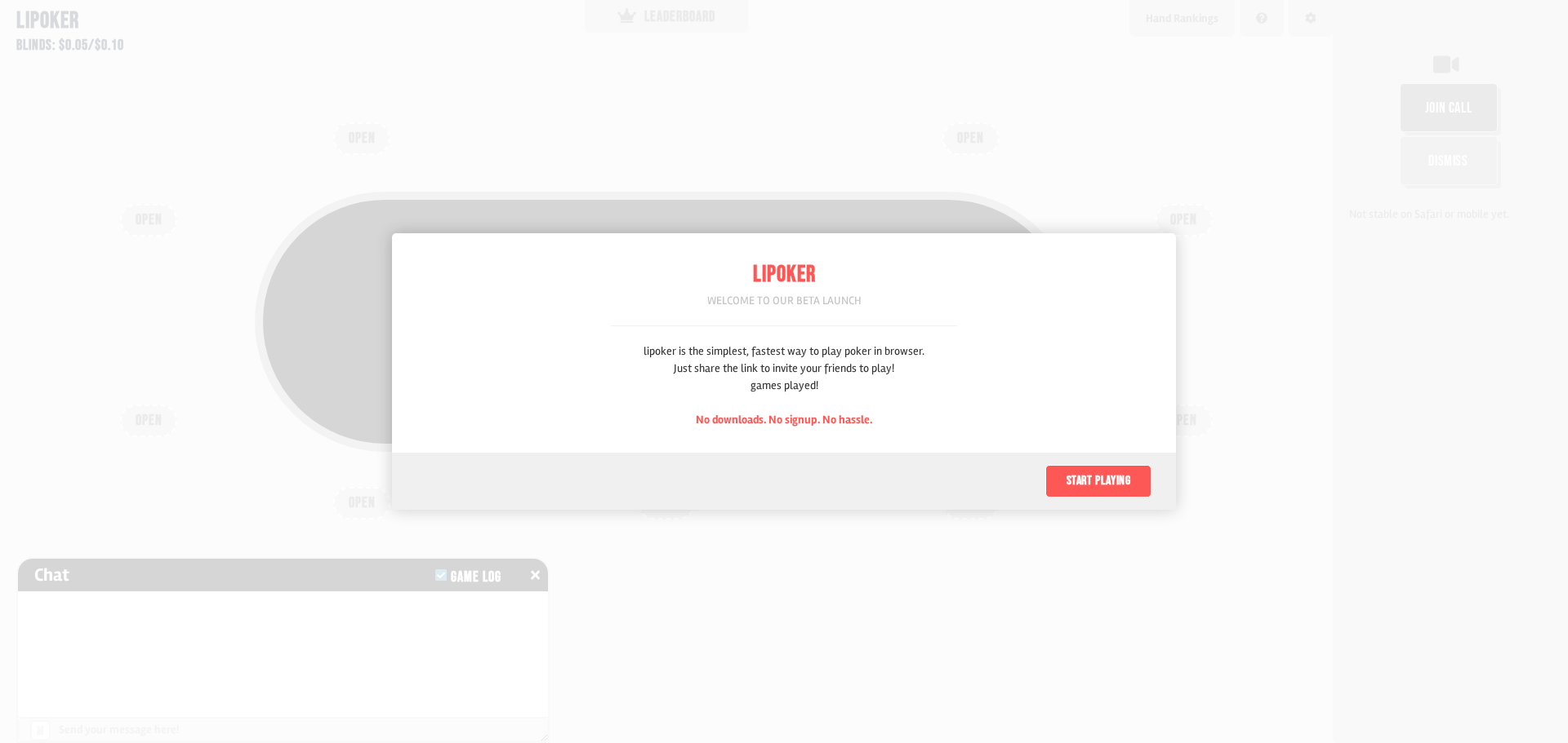
scroll to position [82, 0]
click at [1104, 479] on button "Start playing" at bounding box center [1098, 482] width 106 height 33
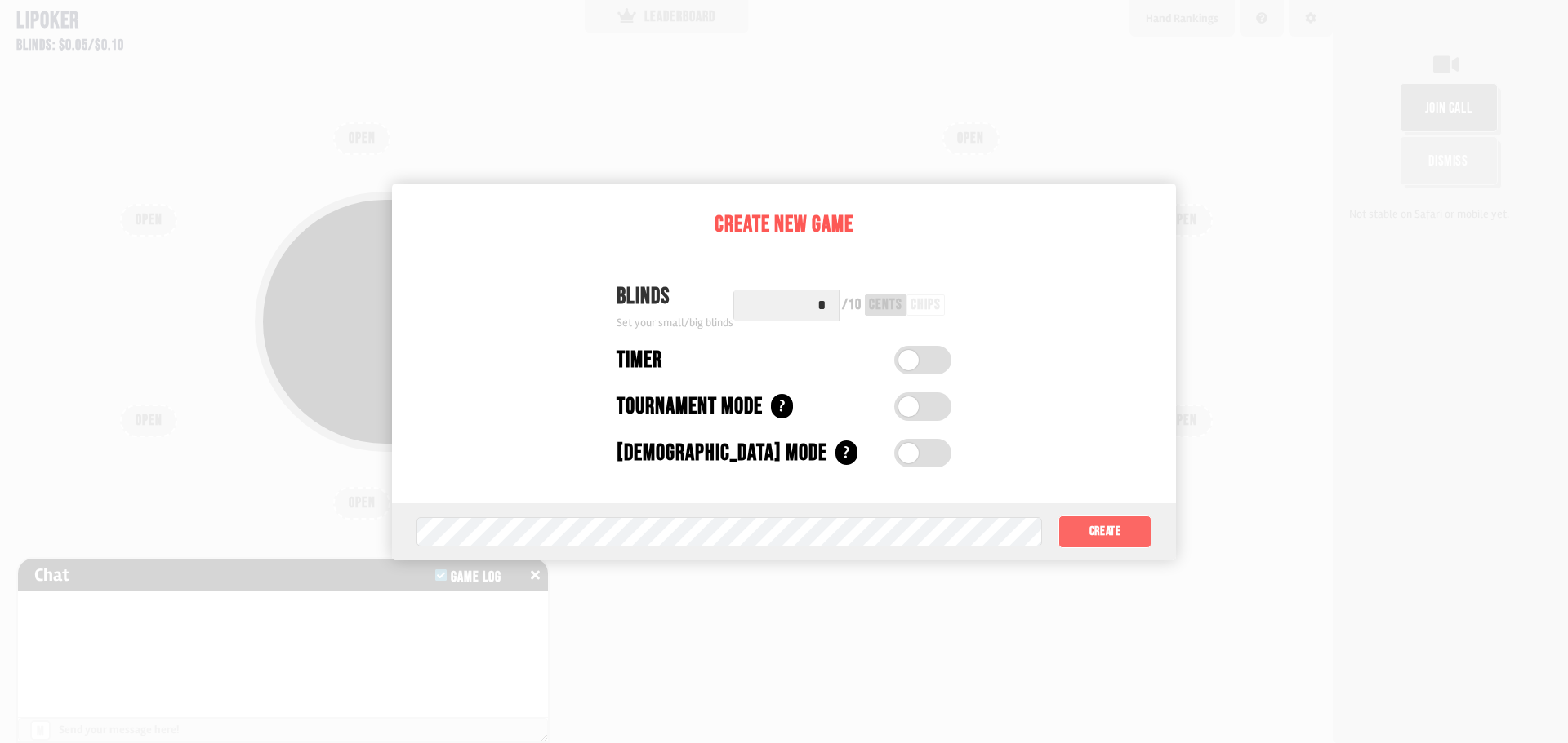
click at [1114, 525] on button "Create" at bounding box center [1105, 532] width 93 height 33
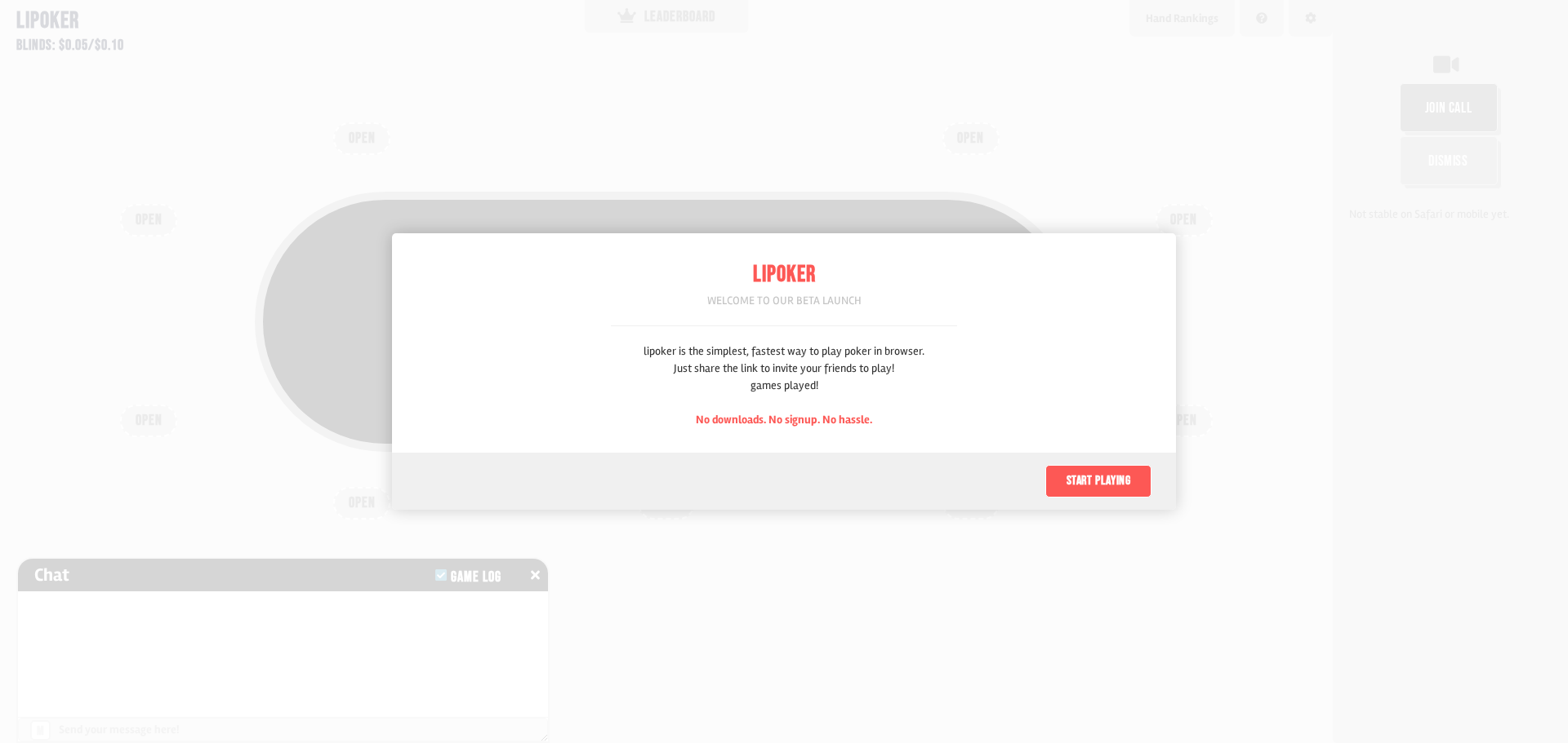
scroll to position [82, 0]
click at [1122, 488] on button "Start playing" at bounding box center [1098, 482] width 106 height 33
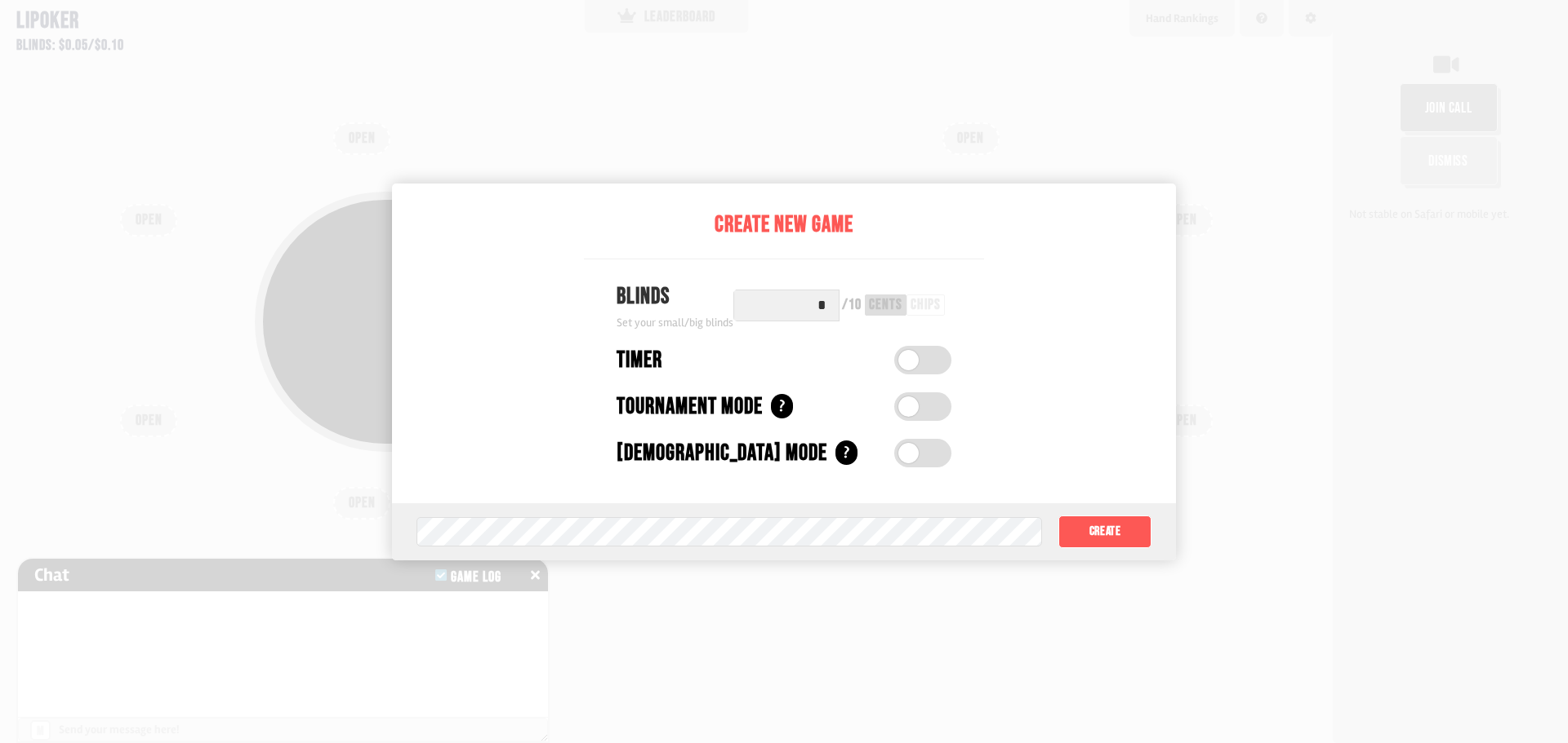
drag, startPoint x: 798, startPoint y: 307, endPoint x: 915, endPoint y: 304, distance: 117.0
click at [913, 304] on div "* / 10 cents chips" at bounding box center [842, 305] width 218 height 32
type input "**"
click at [1102, 530] on button "Create" at bounding box center [1105, 532] width 93 height 33
